Goal: Transaction & Acquisition: Purchase product/service

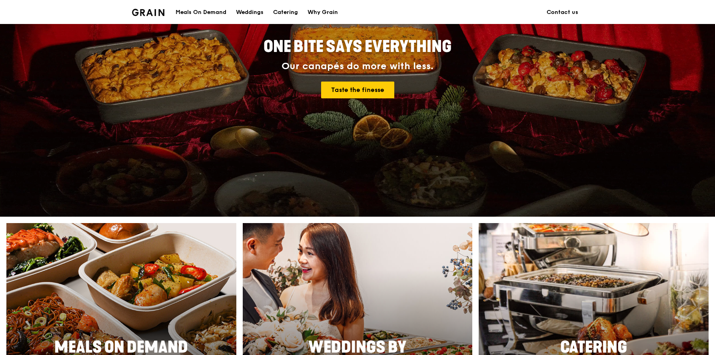
scroll to position [318, 0]
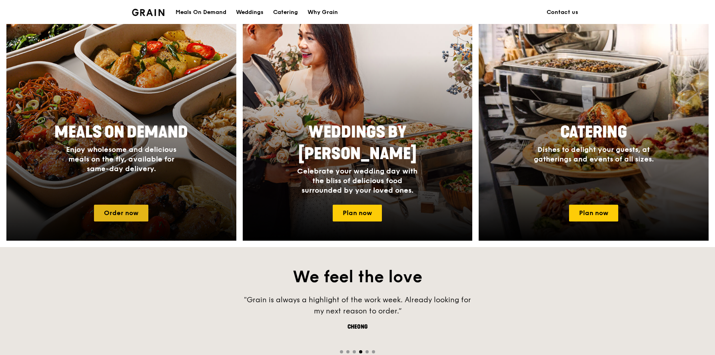
click at [127, 210] on link "Order now" at bounding box center [121, 213] width 54 height 17
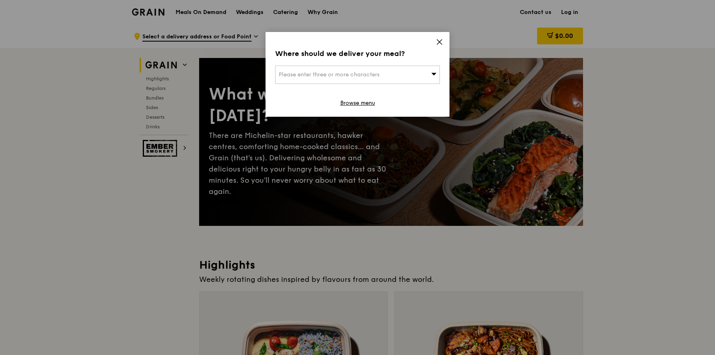
click at [387, 72] on div "Please enter three or more characters" at bounding box center [357, 75] width 165 height 18
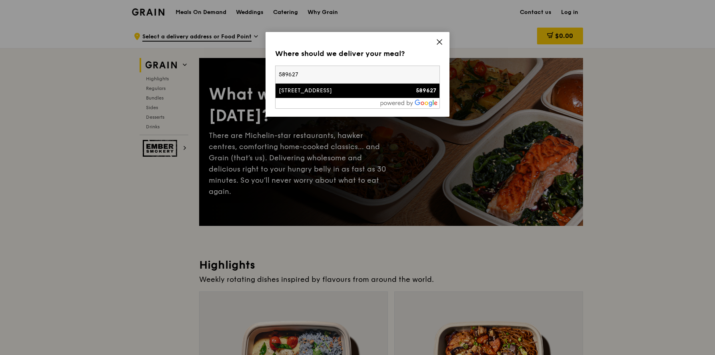
type input "589627"
click at [361, 97] on li "[STREET_ADDRESS] 589627" at bounding box center [358, 91] width 164 height 14
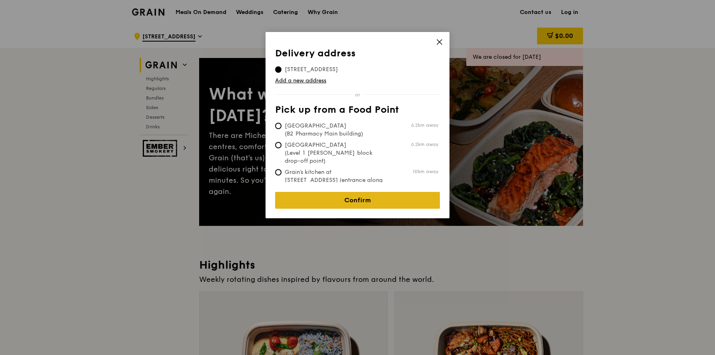
click at [349, 200] on link "Confirm" at bounding box center [357, 200] width 165 height 17
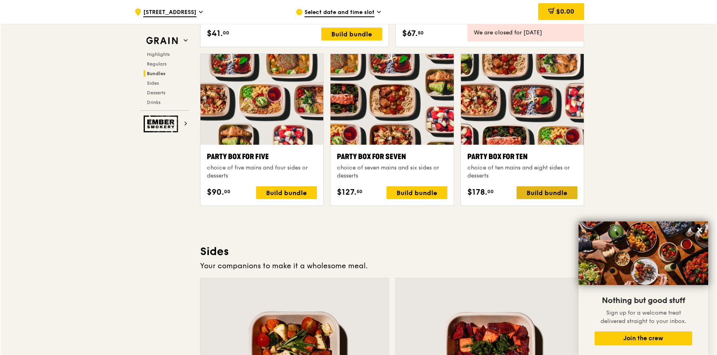
scroll to position [1560, 0]
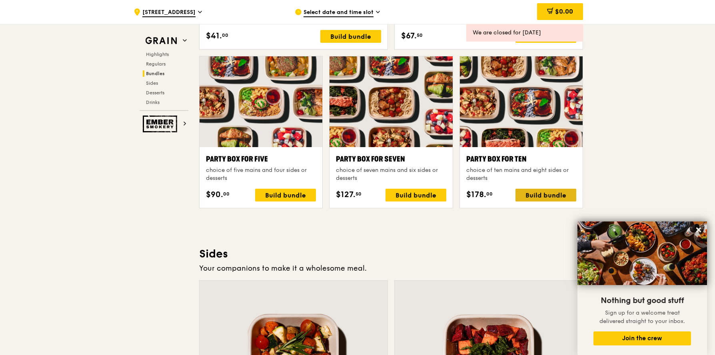
click at [536, 196] on div "Build bundle" at bounding box center [546, 195] width 61 height 13
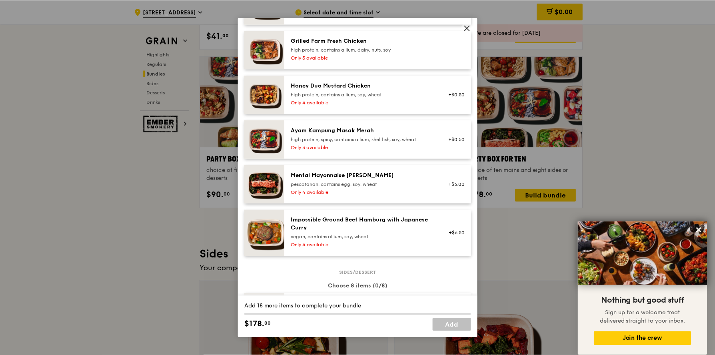
scroll to position [0, 0]
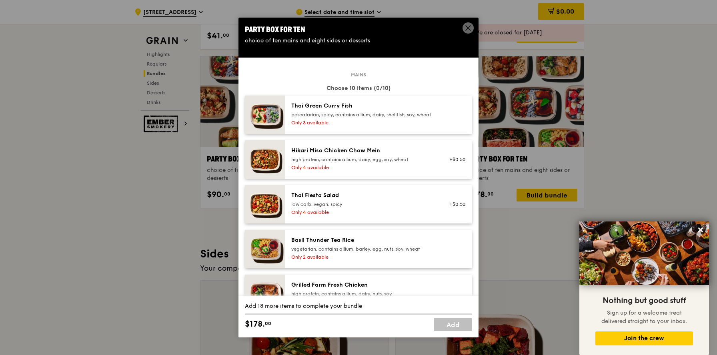
click at [468, 28] on icon at bounding box center [468, 28] width 5 height 5
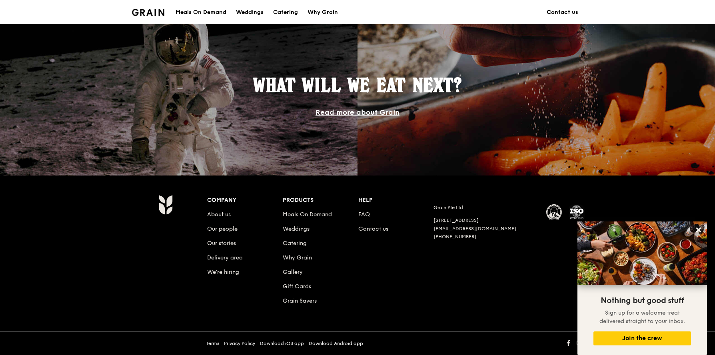
scroll to position [318, 0]
